Goal: Register for event/course

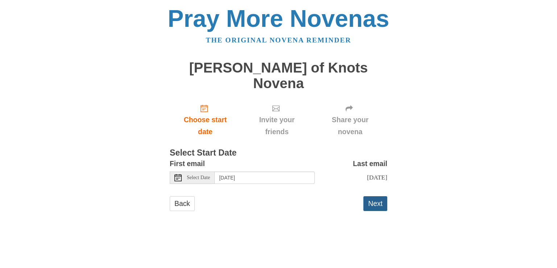
click at [375, 196] on button "Next" at bounding box center [375, 203] width 24 height 15
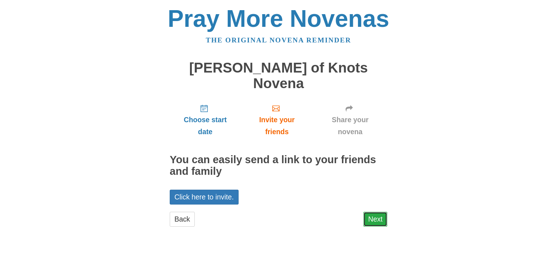
click at [372, 212] on link "Next" at bounding box center [375, 219] width 24 height 15
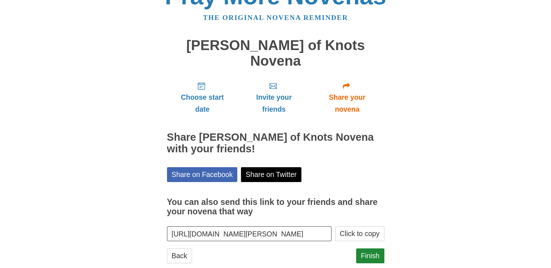
scroll to position [23, 0]
click at [366, 248] on link "Finish" at bounding box center [370, 255] width 28 height 15
